Goal: Task Accomplishment & Management: Manage account settings

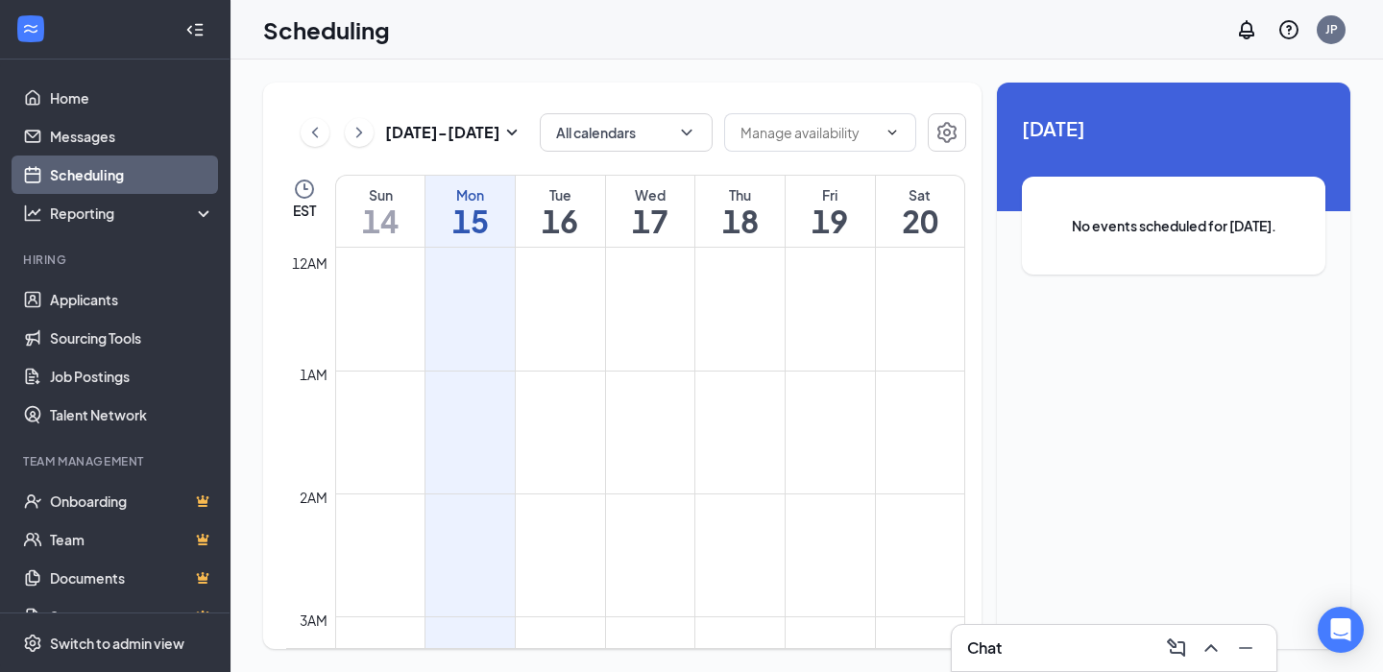
scroll to position [232, 0]
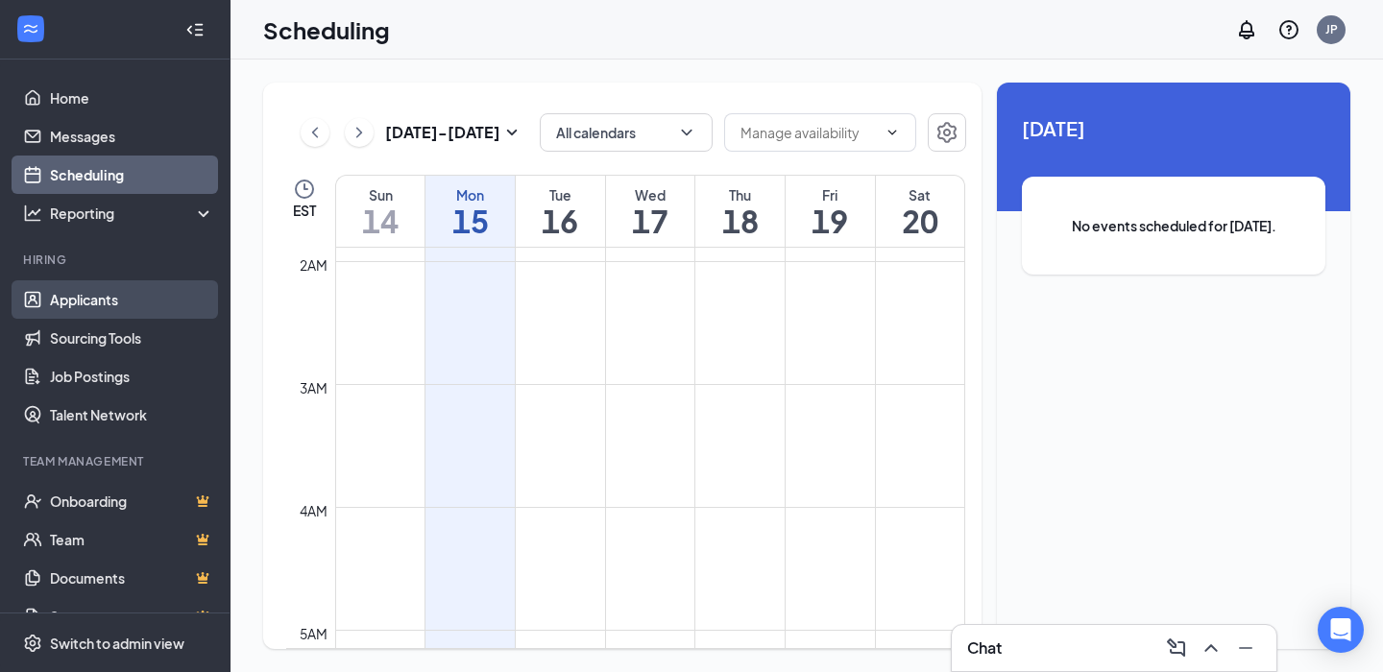
click at [112, 297] on link "Applicants" at bounding box center [132, 299] width 164 height 38
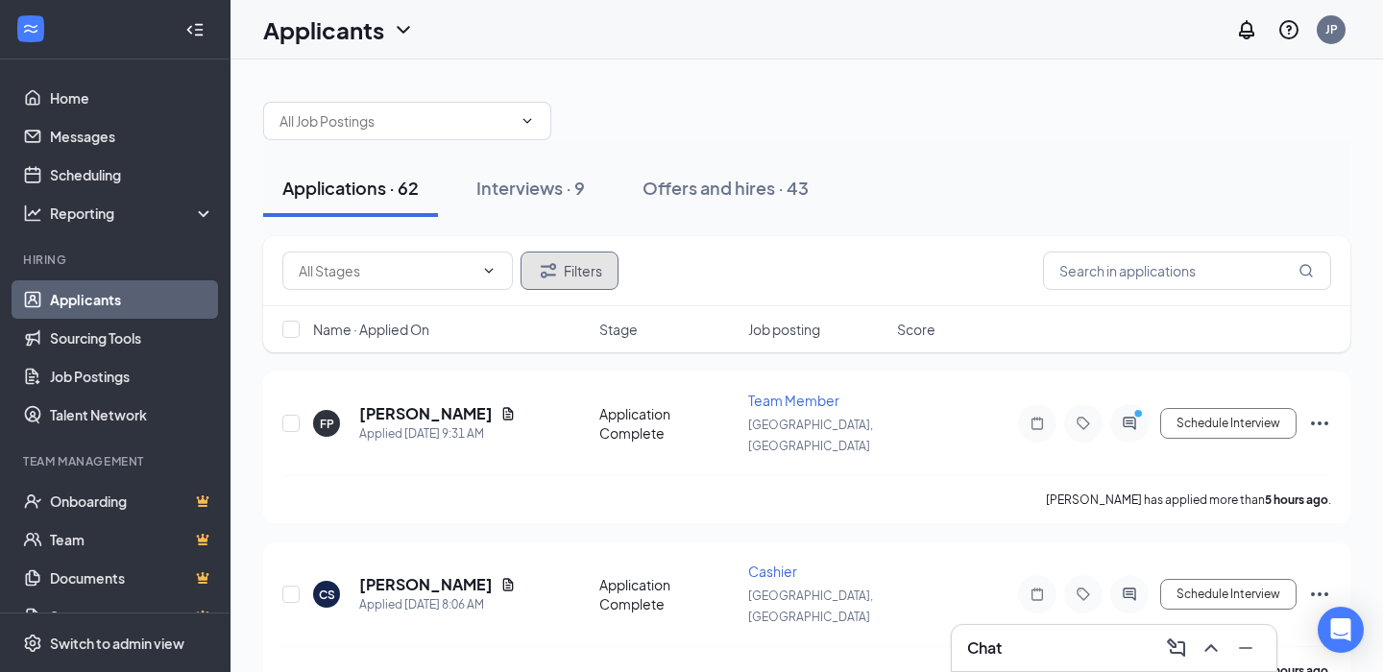
click at [583, 257] on button "Filters" at bounding box center [570, 271] width 98 height 38
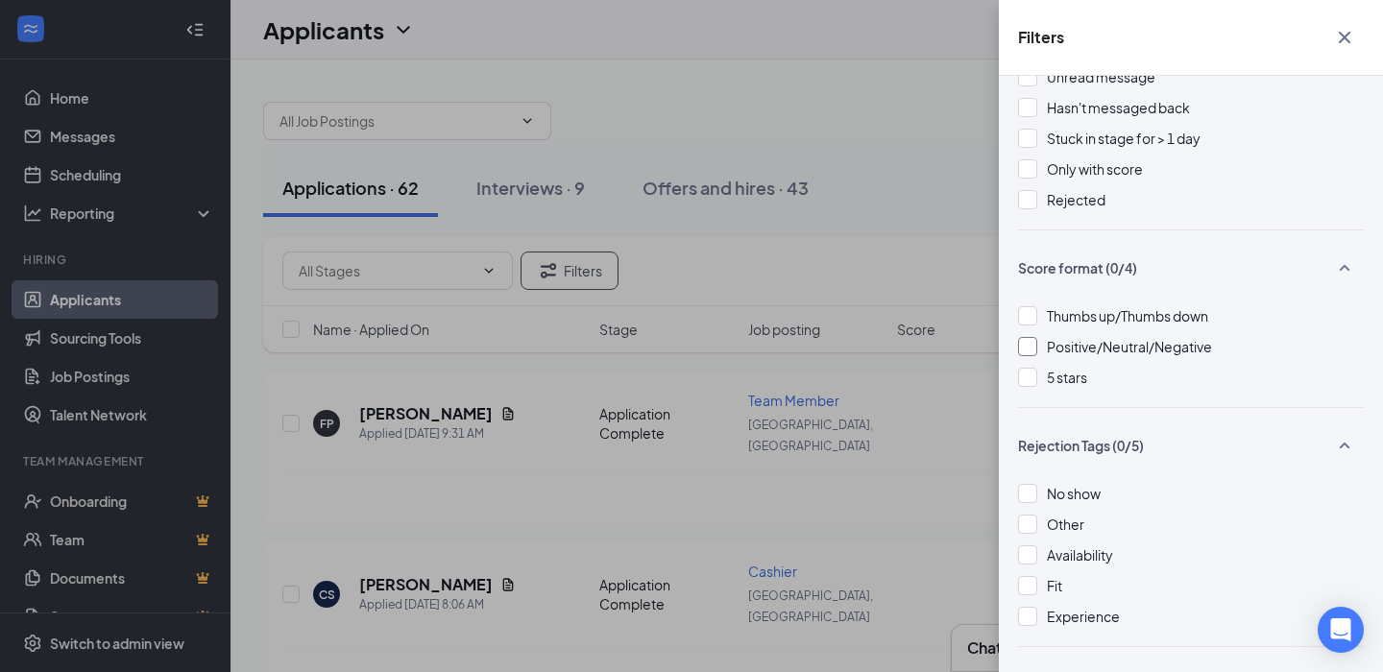
scroll to position [138, 0]
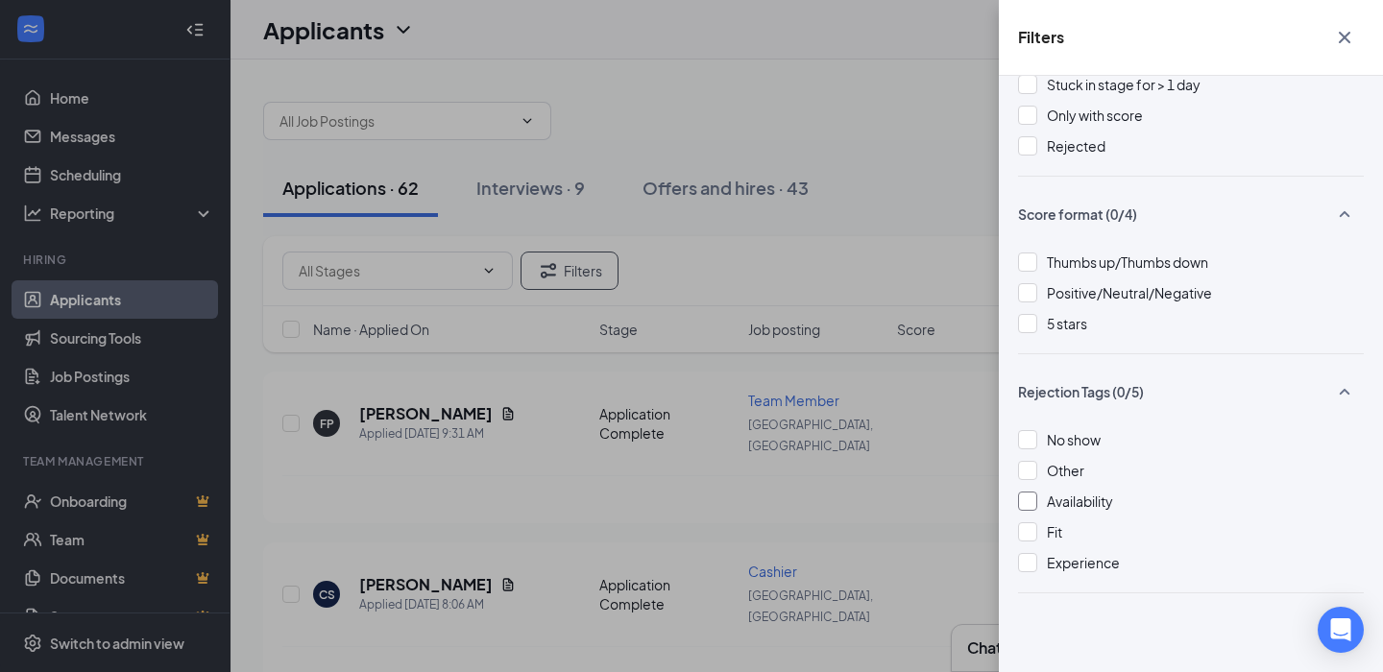
click at [1068, 505] on span "Availability" at bounding box center [1080, 501] width 66 height 17
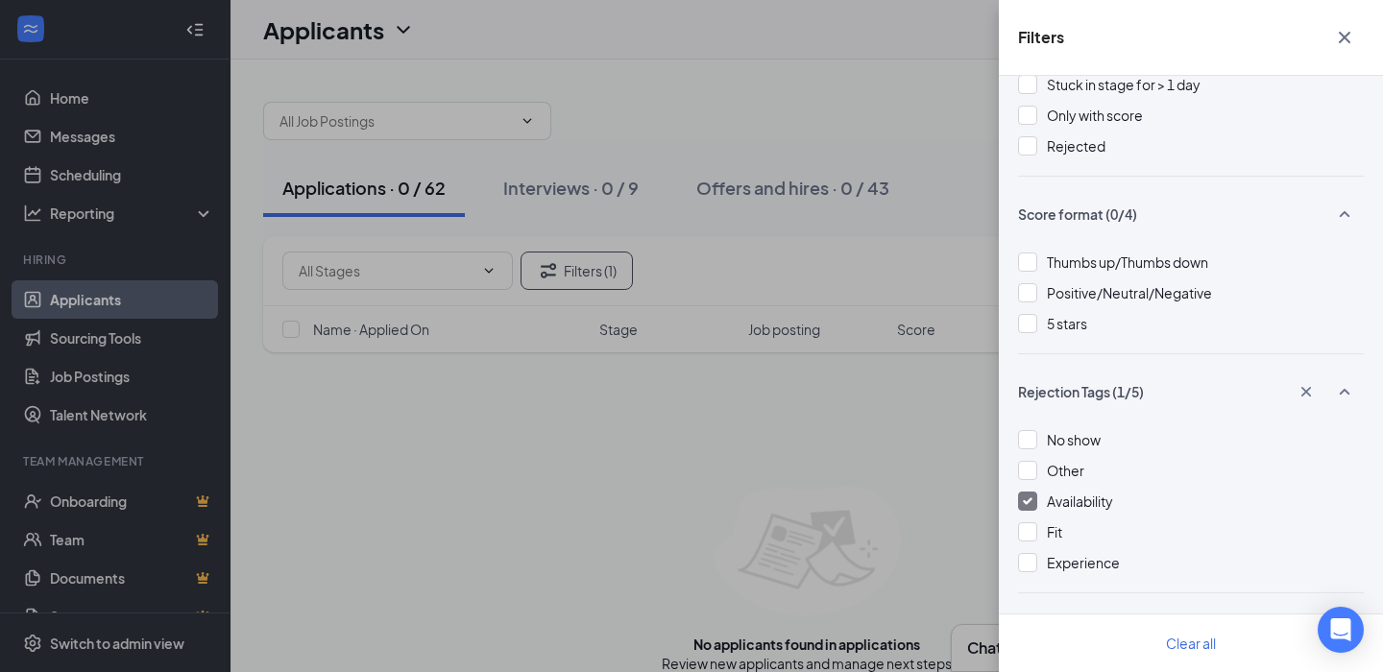
click at [1076, 499] on span "Availability" at bounding box center [1080, 501] width 66 height 17
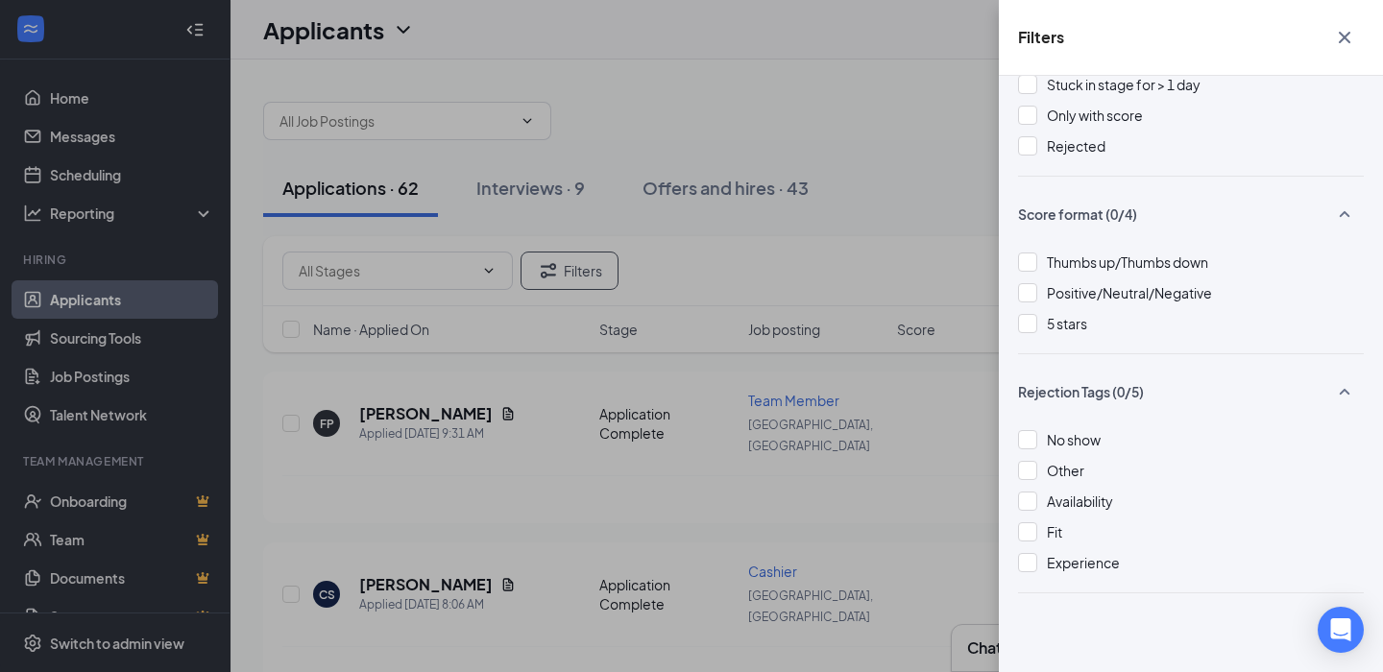
click at [1357, 27] on button "button" at bounding box center [1345, 37] width 38 height 36
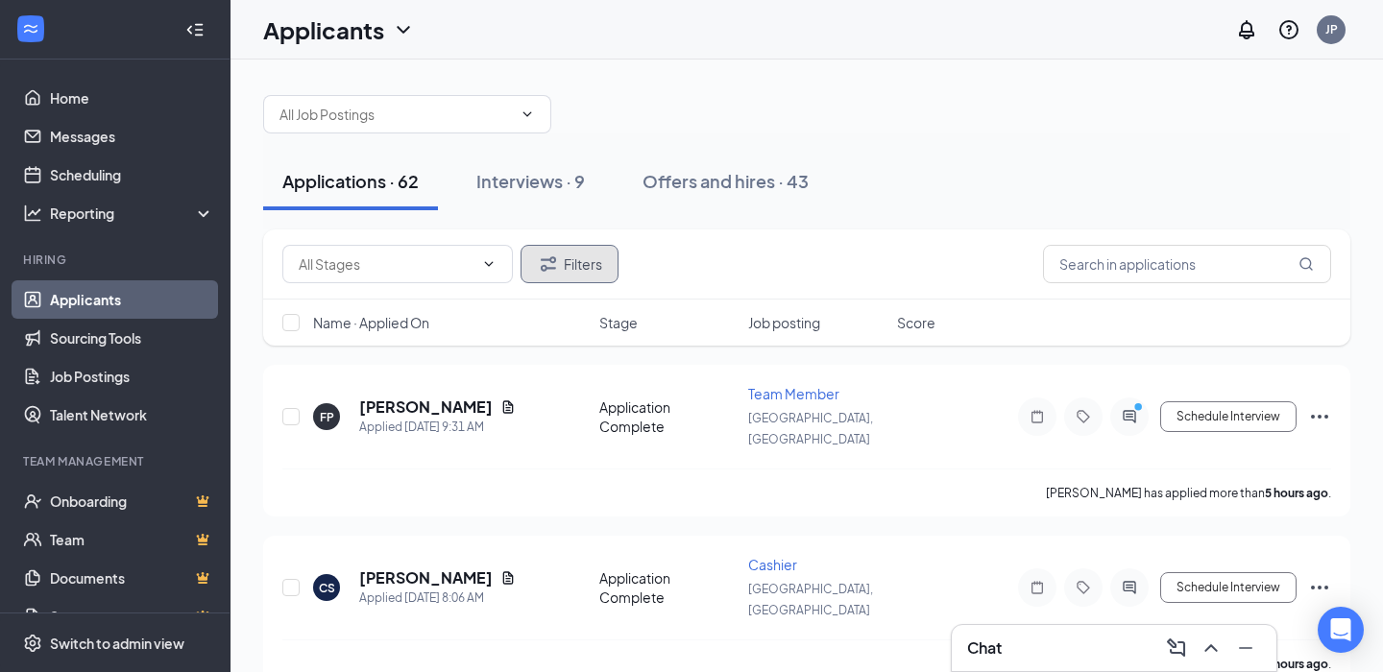
scroll to position [9, 0]
click at [413, 263] on input "text" at bounding box center [386, 262] width 175 height 21
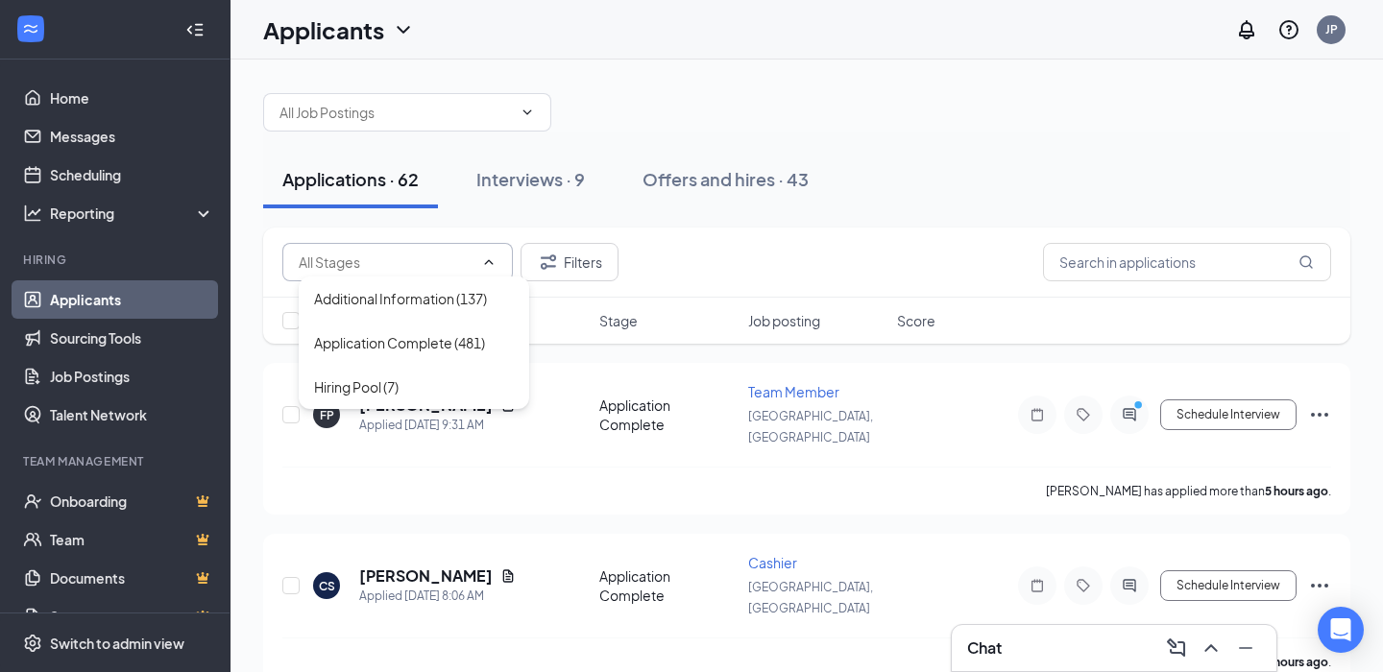
click at [413, 263] on input "text" at bounding box center [386, 262] width 175 height 21
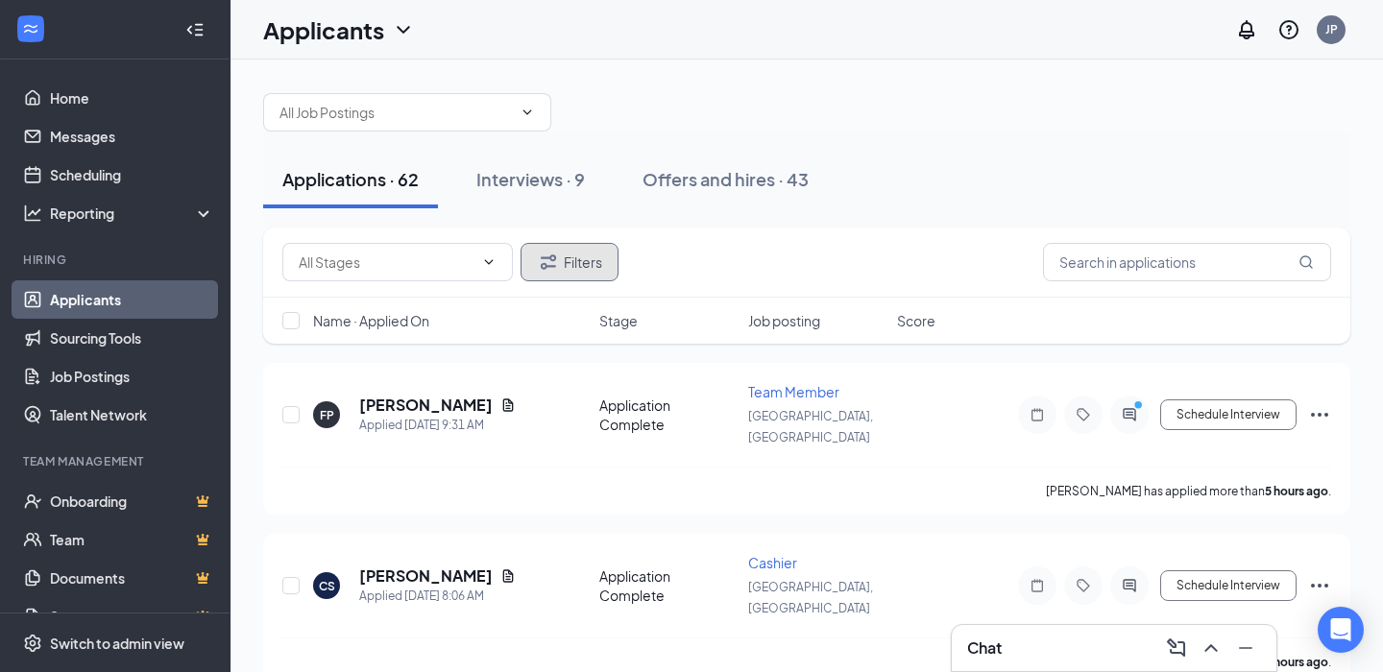
click at [582, 263] on button "Filters" at bounding box center [570, 262] width 98 height 38
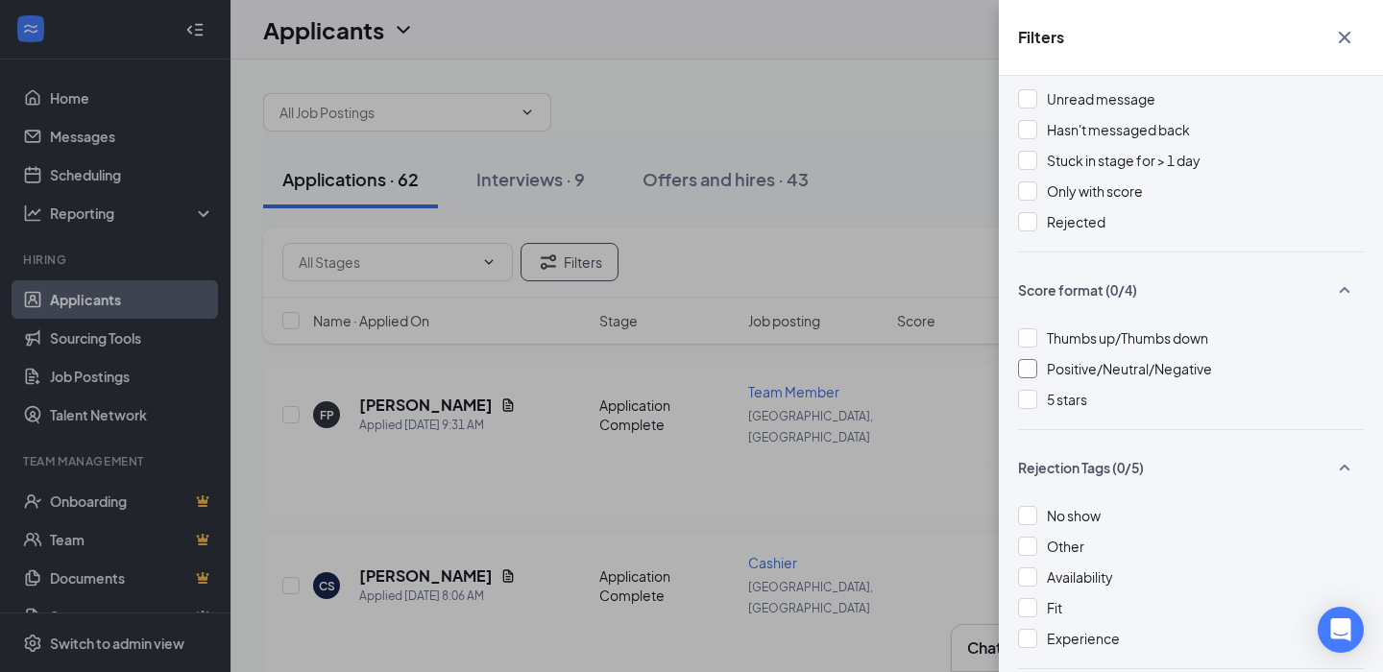
scroll to position [138, 0]
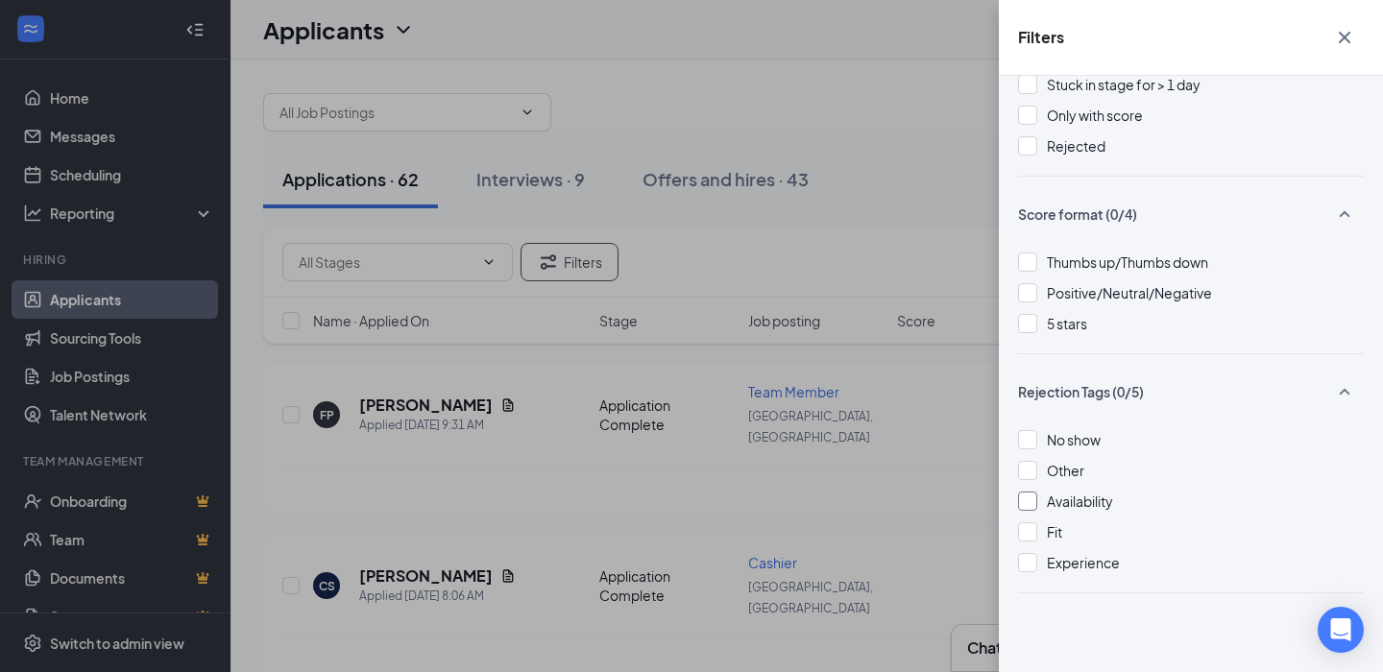
click at [1067, 503] on span "Availability" at bounding box center [1080, 501] width 66 height 17
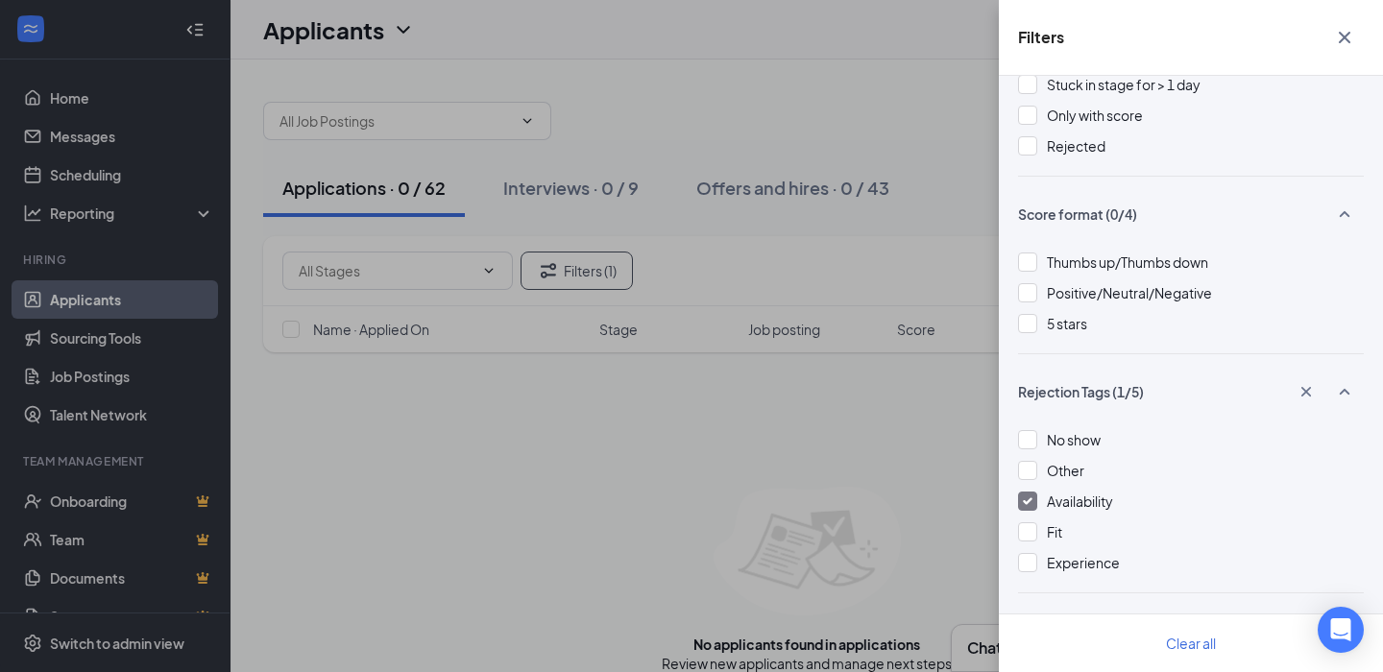
click at [1079, 502] on span "Availability" at bounding box center [1080, 501] width 66 height 17
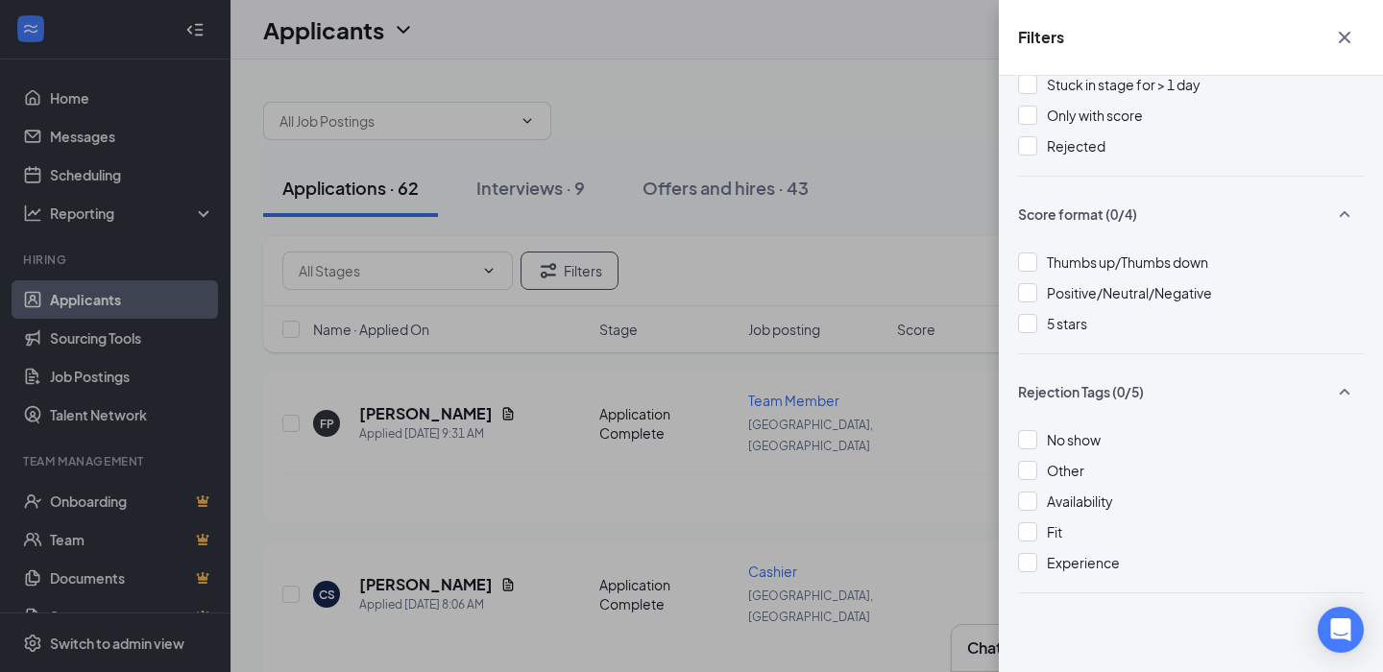
click at [1338, 44] on icon "Cross" at bounding box center [1344, 37] width 23 height 23
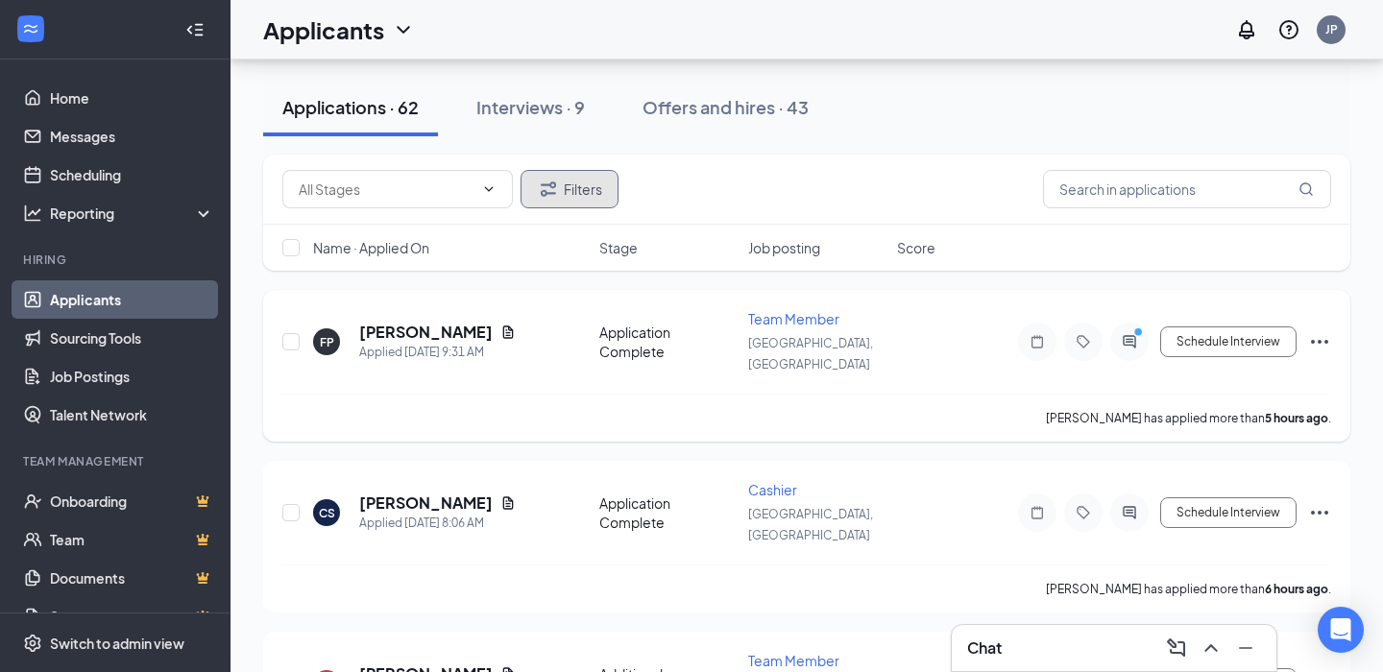
scroll to position [83, 0]
click at [443, 321] on h5 "[PERSON_NAME]" at bounding box center [426, 331] width 134 height 21
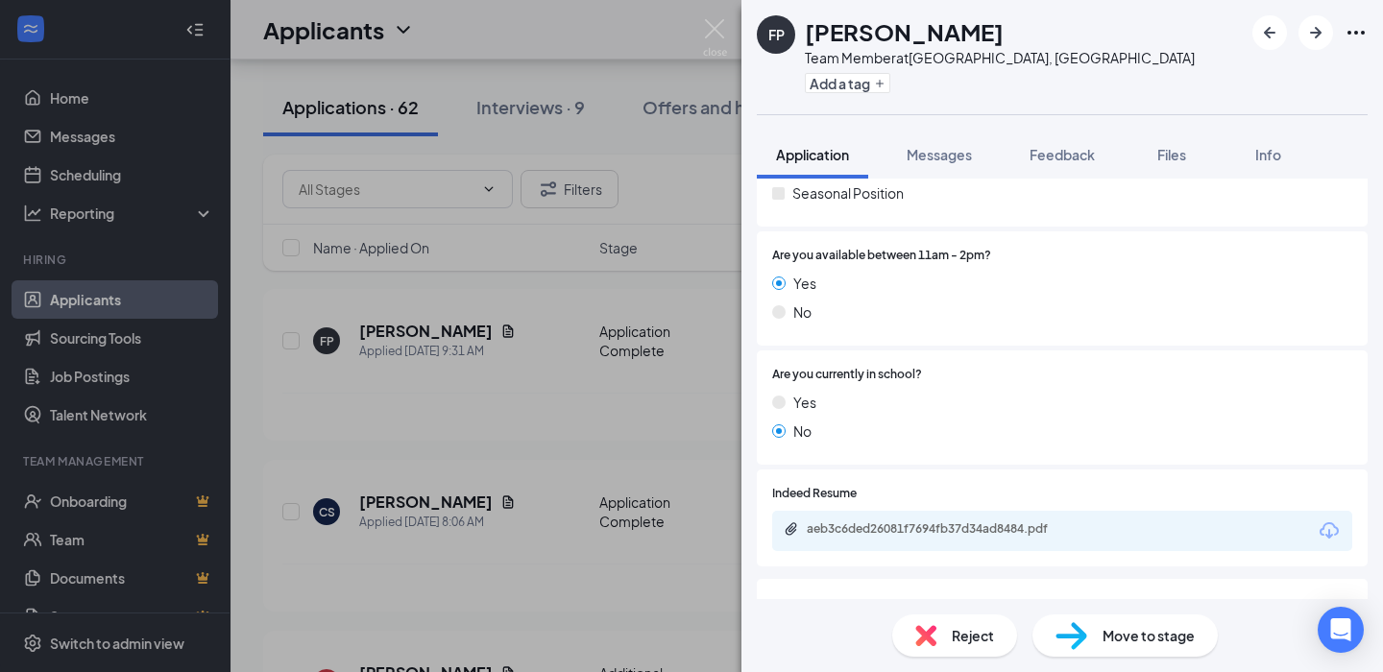
scroll to position [574, 0]
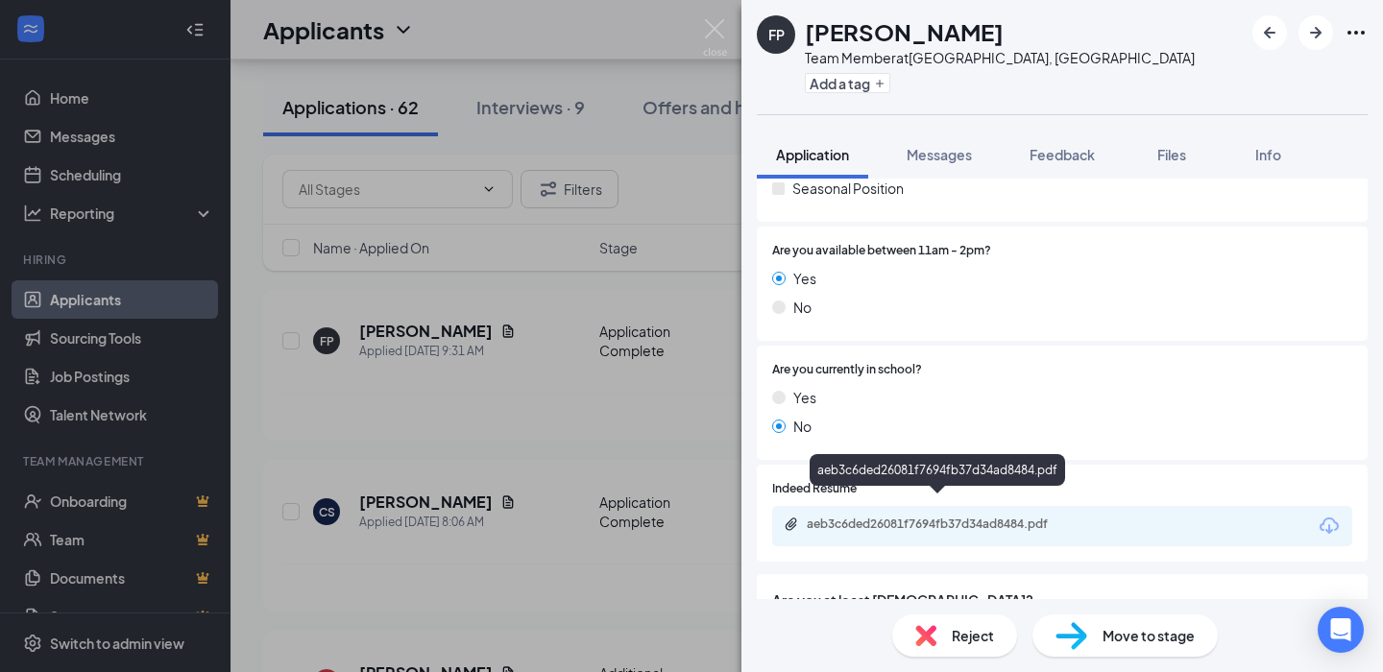
click at [931, 517] on div "aeb3c6ded26081f7694fb37d34ad8484.pdf" at bounding box center [941, 524] width 269 height 15
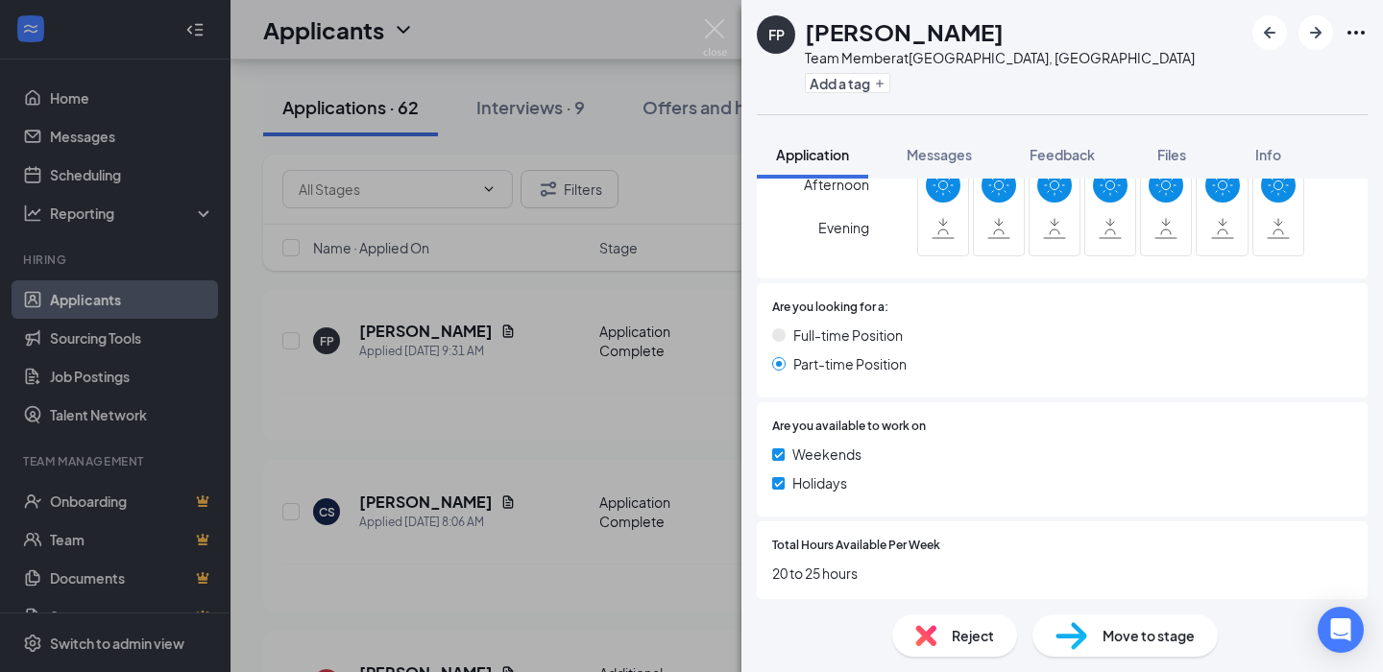
scroll to position [1708, 0]
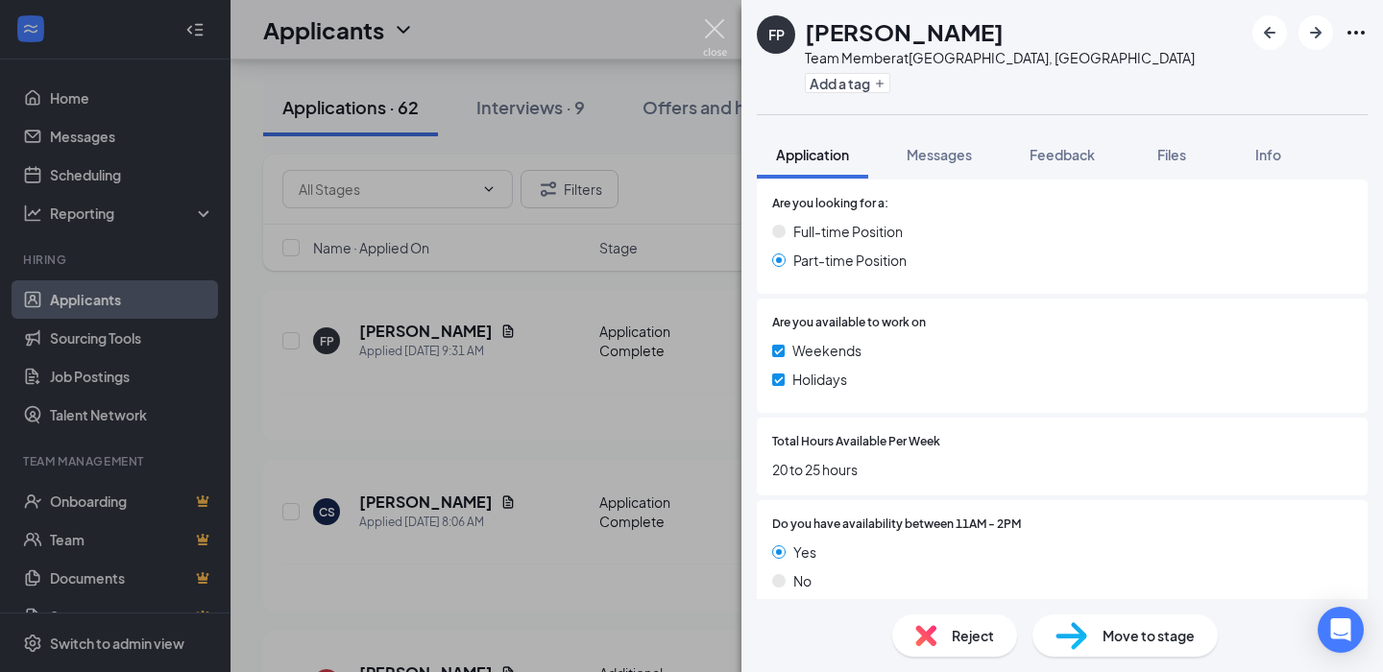
click at [711, 36] on img at bounding box center [715, 37] width 24 height 37
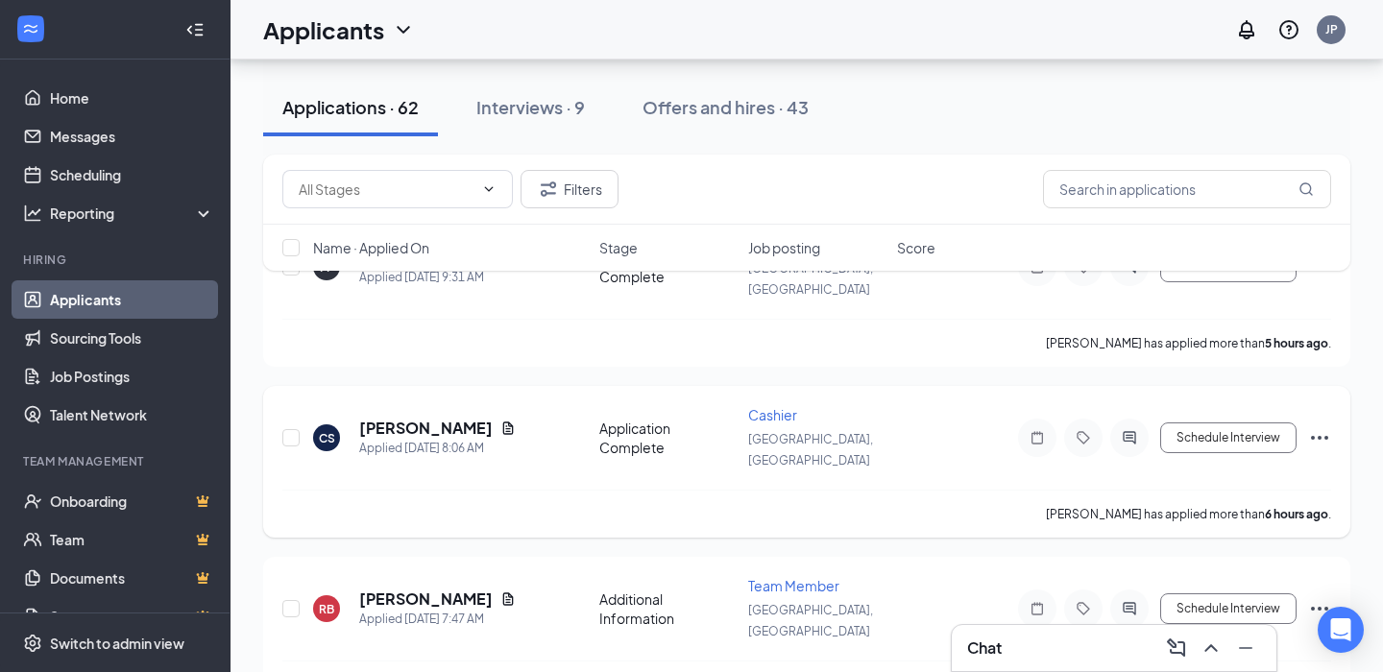
scroll to position [165, 0]
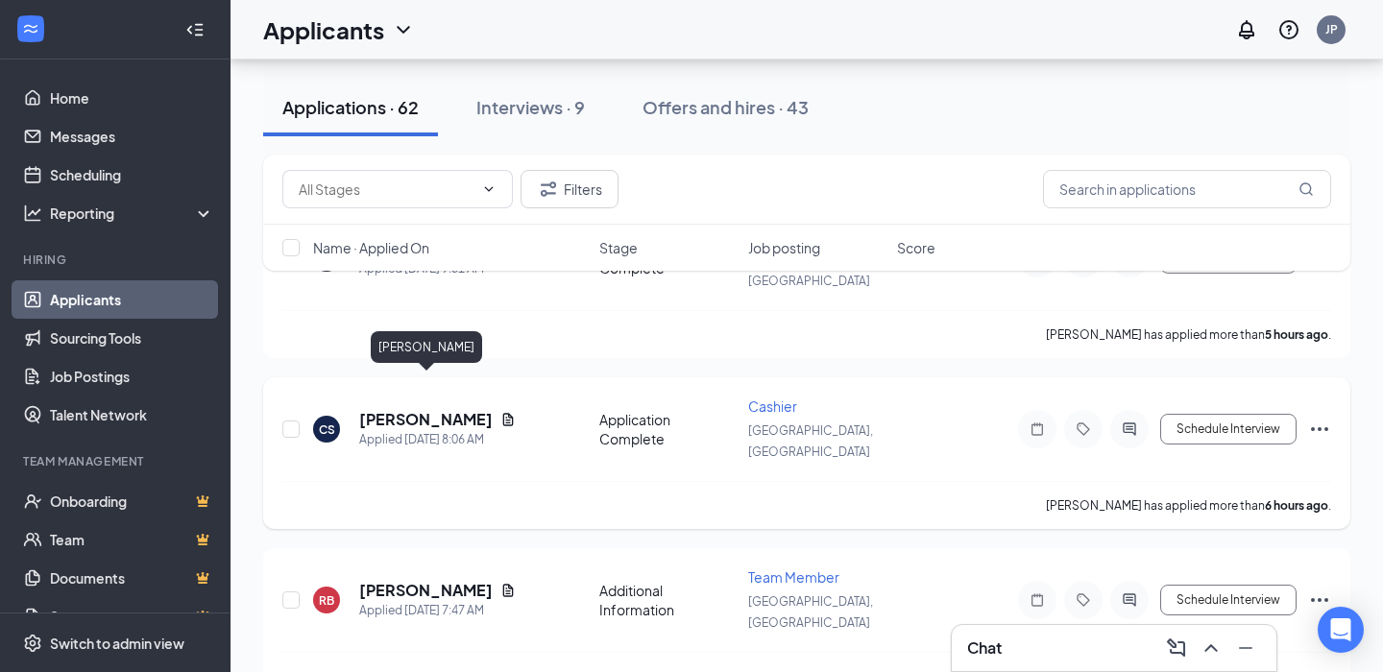
click at [484, 409] on h5 "[PERSON_NAME]" at bounding box center [426, 419] width 134 height 21
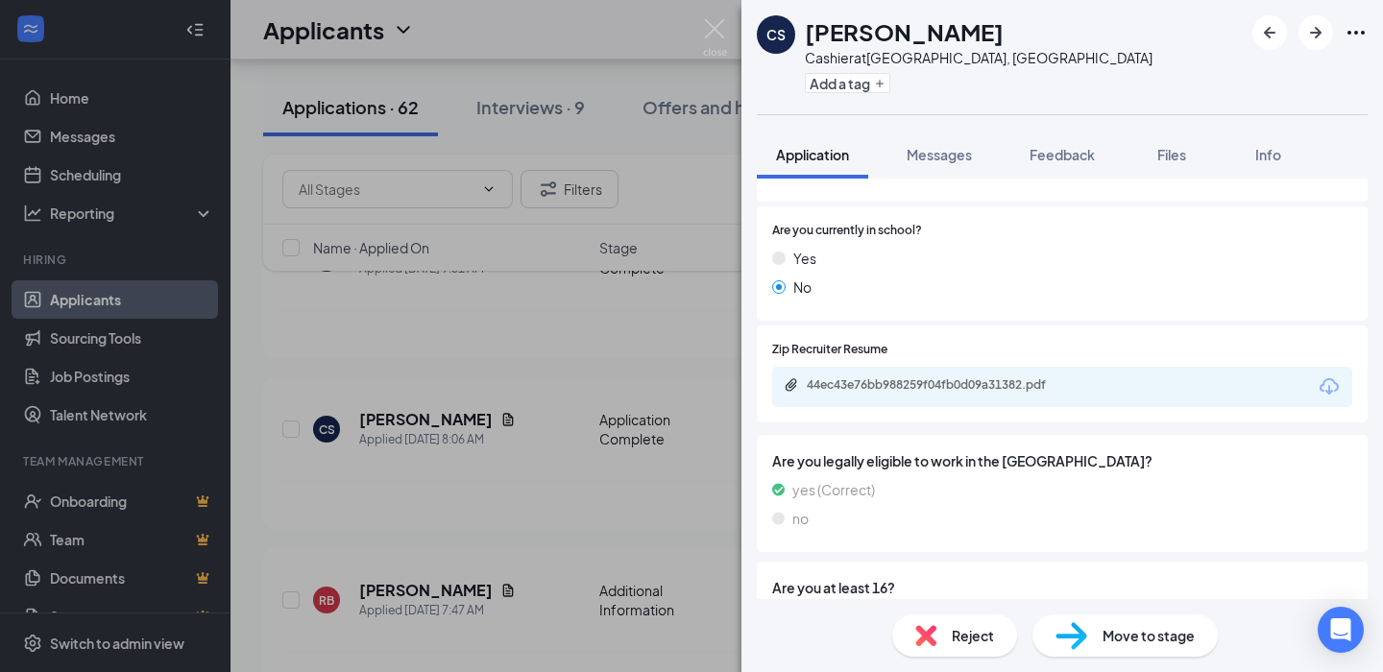
scroll to position [408, 0]
